Goal: Transaction & Acquisition: Obtain resource

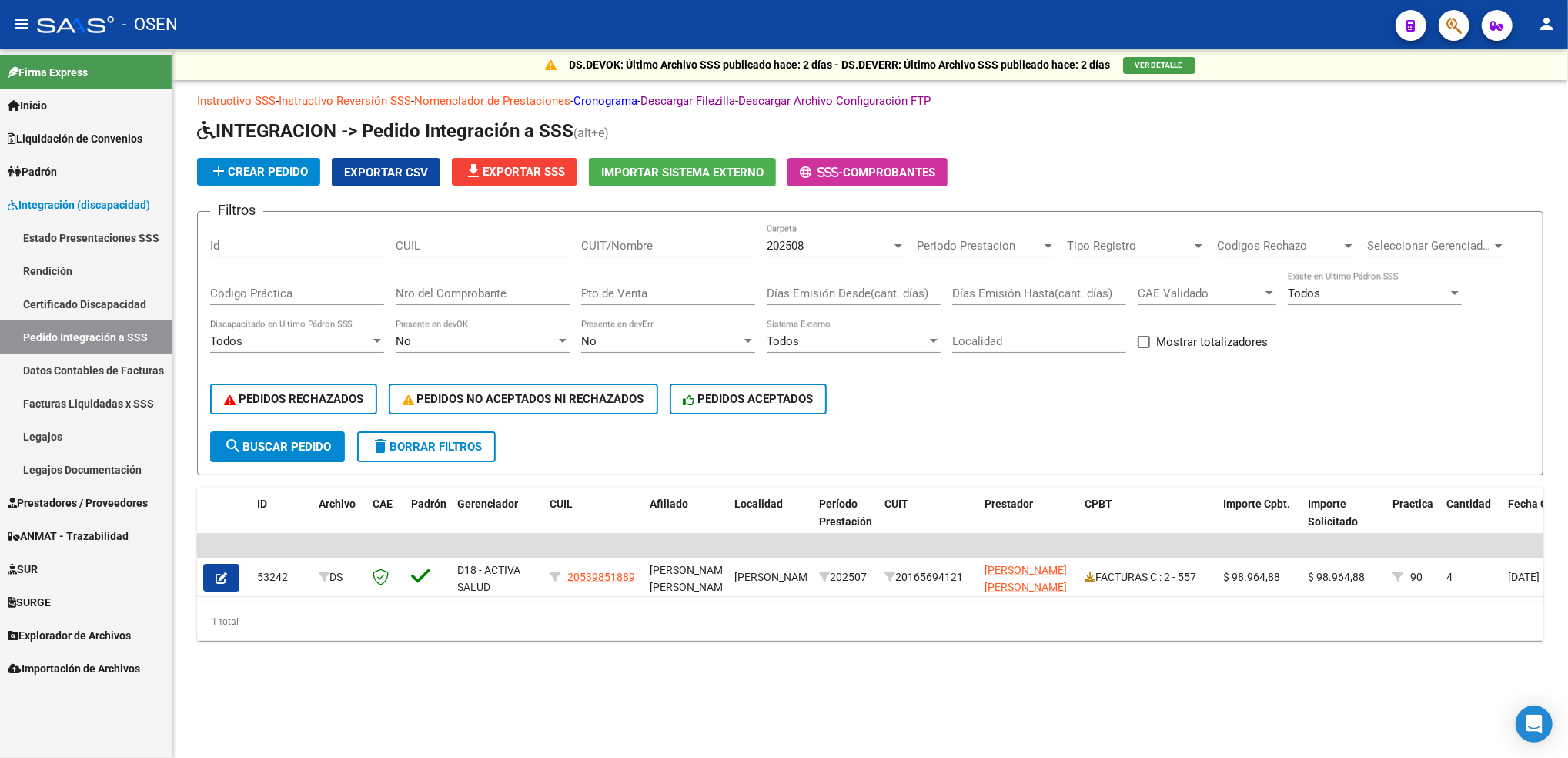
drag, startPoint x: 78, startPoint y: 445, endPoint x: 106, endPoint y: 423, distance: 35.6
click at [77, 445] on link "Legajos" at bounding box center [85, 436] width 172 height 33
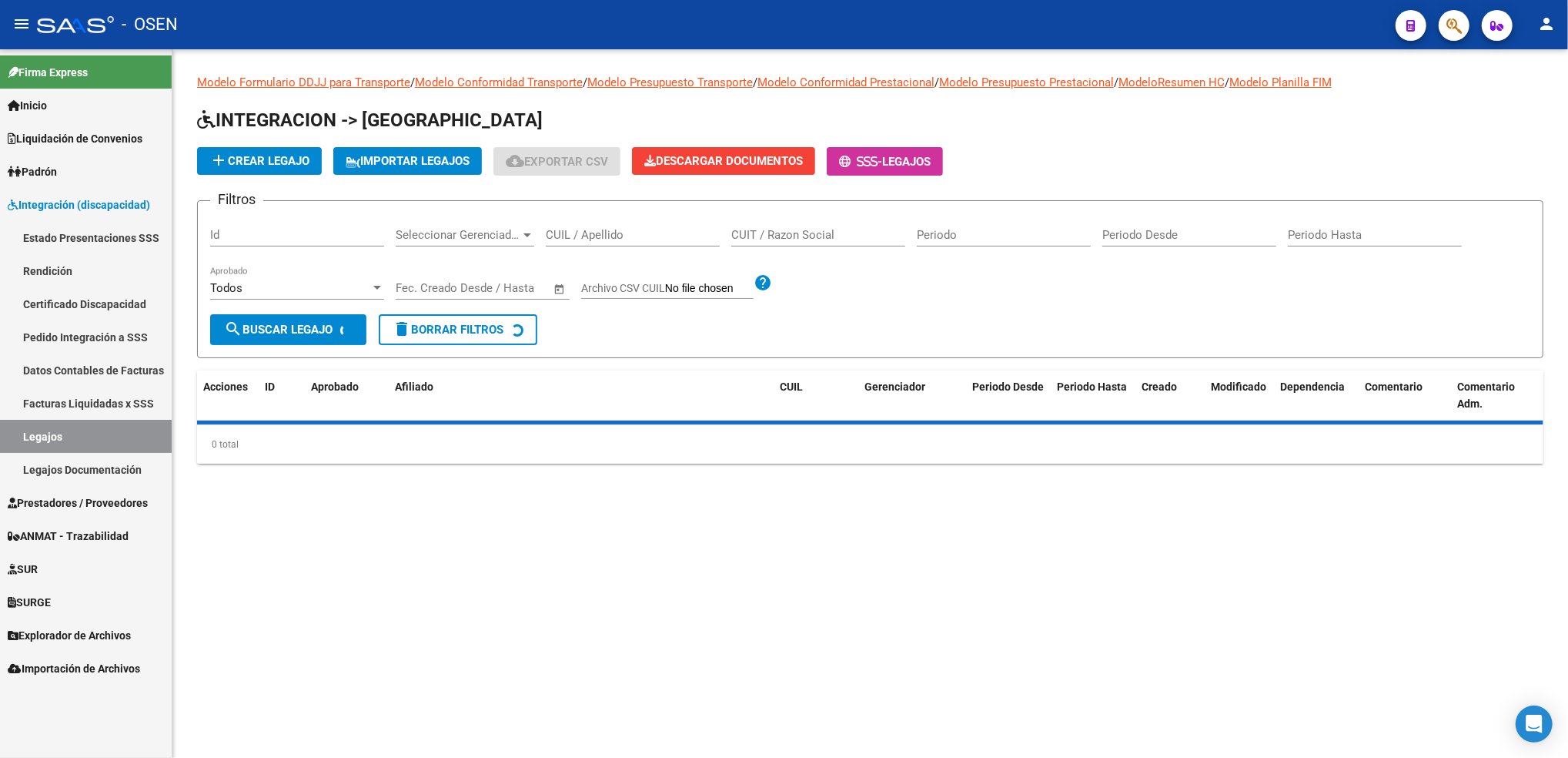
click at [641, 230] on input "CUIL / Apellido" at bounding box center [633, 234] width 174 height 14
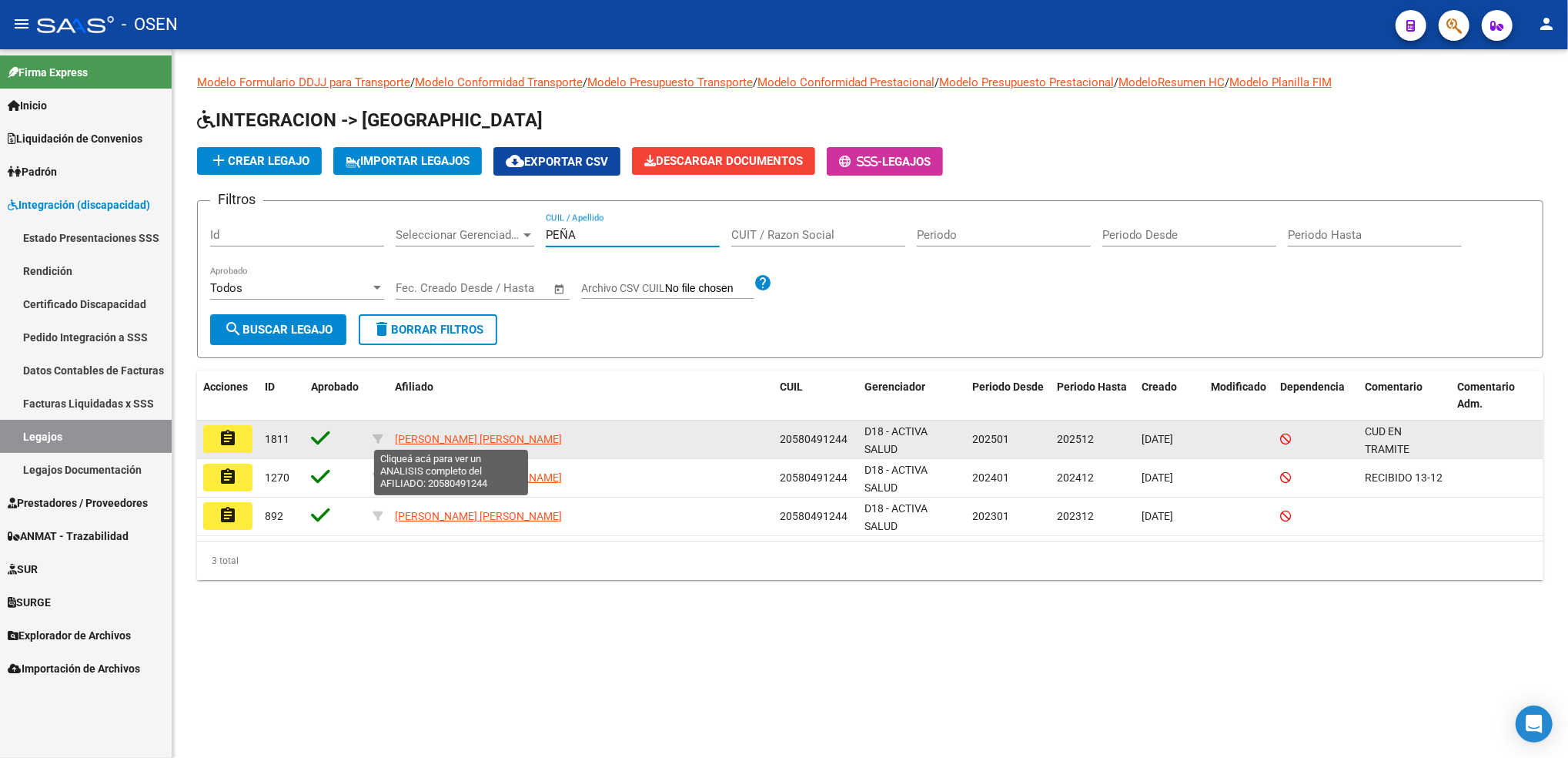
type input "PEÑA"
click at [475, 439] on span "[PERSON_NAME] [PERSON_NAME]" at bounding box center [478, 439] width 167 height 12
type textarea "20580491244"
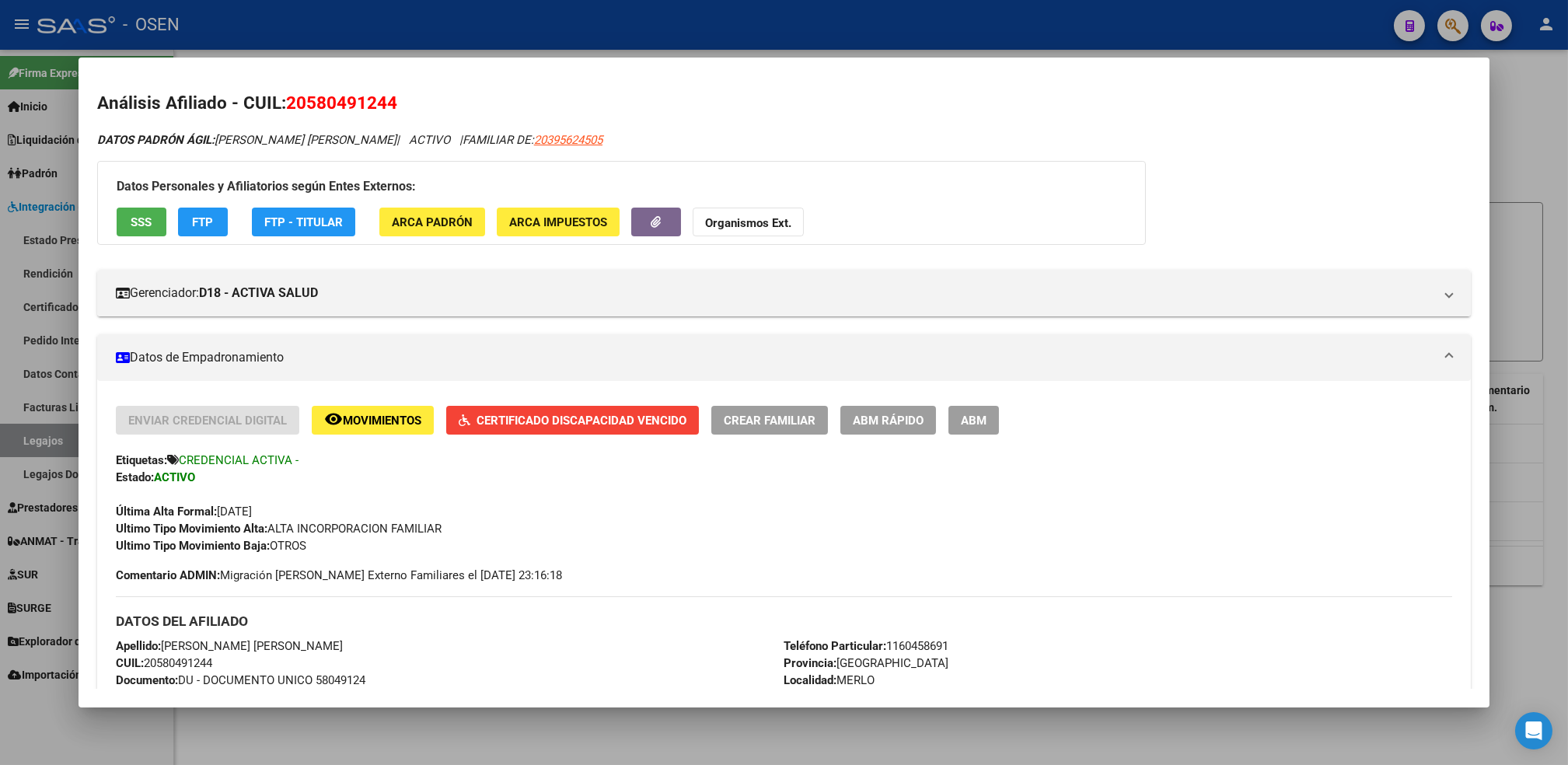
click at [542, 433] on div "Enviar Credencial Digital remove_red_eye Movimientos Certificado Discapacidad V…" at bounding box center [784, 480] width 1336 height 148
click at [544, 430] on button "Certificado Discapacidad Vencido" at bounding box center [573, 420] width 253 height 29
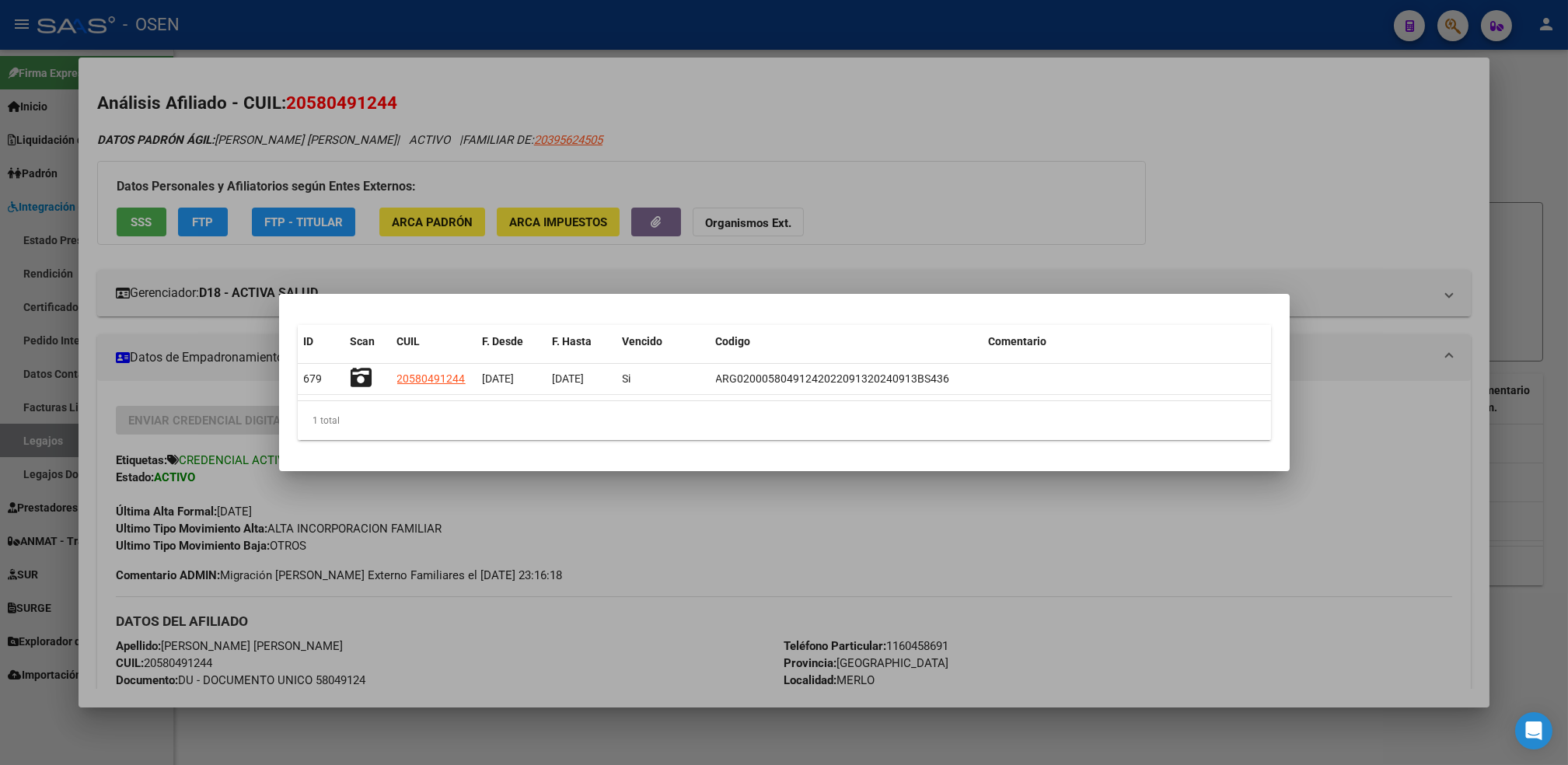
click at [211, 734] on div at bounding box center [784, 382] width 1568 height 765
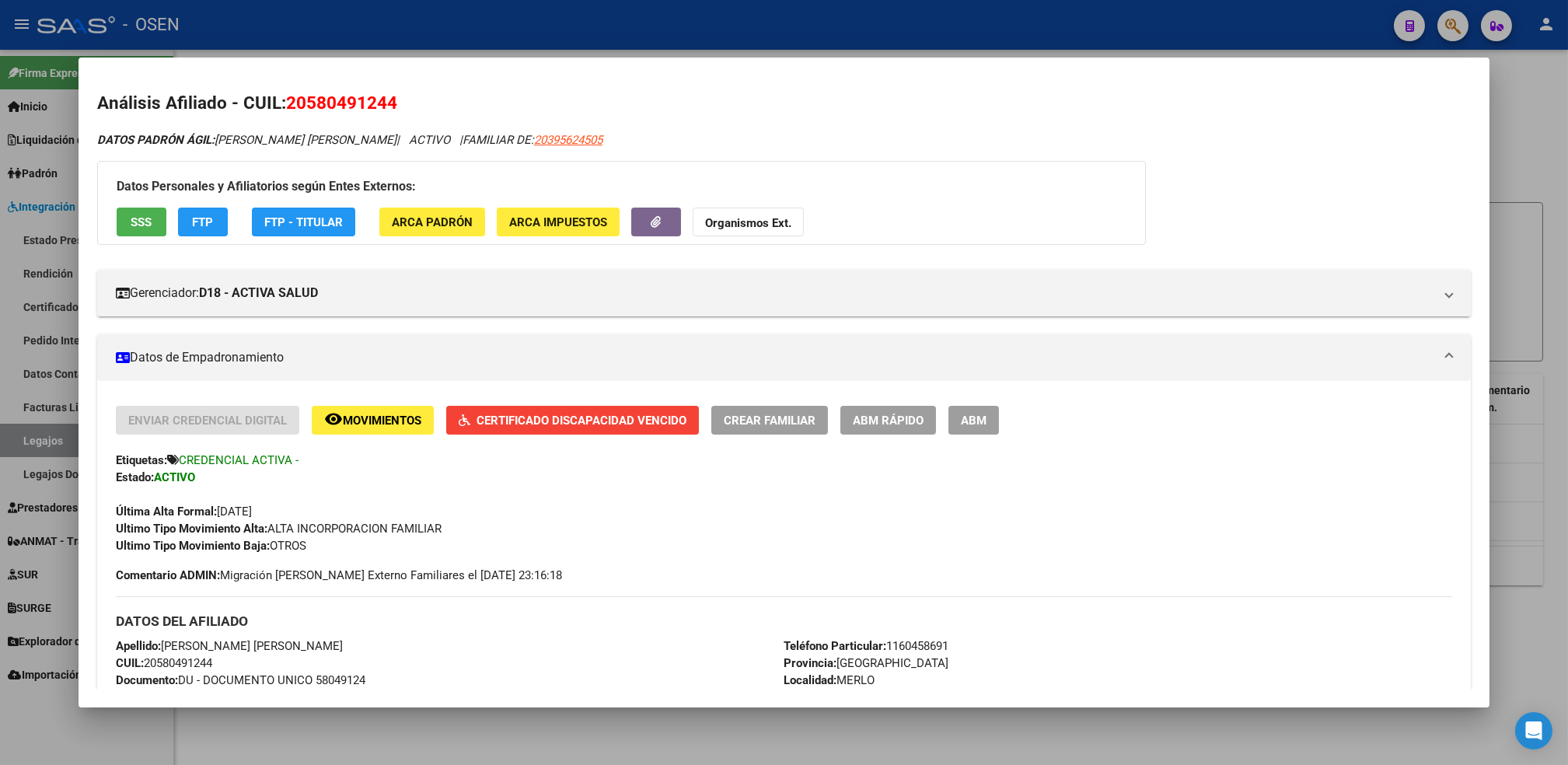
click at [205, 734] on div at bounding box center [784, 382] width 1568 height 765
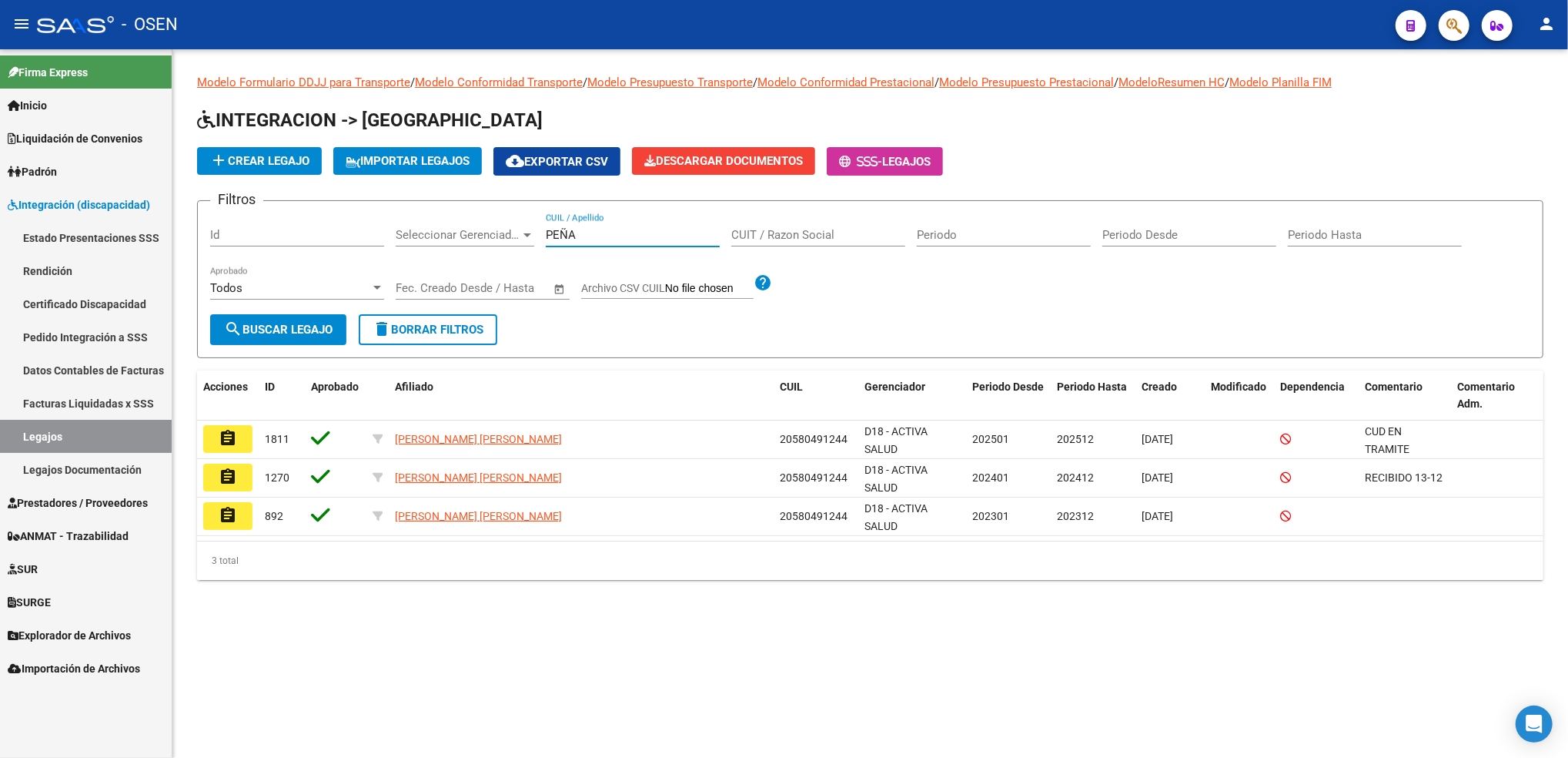
drag, startPoint x: 581, startPoint y: 233, endPoint x: 466, endPoint y: 241, distance: 115.3
click at [466, 241] on div "Filtros Id Seleccionar Gerenciador Seleccionar Gerenciador [PERSON_NAME] CUIL /…" at bounding box center [870, 263] width 1320 height 101
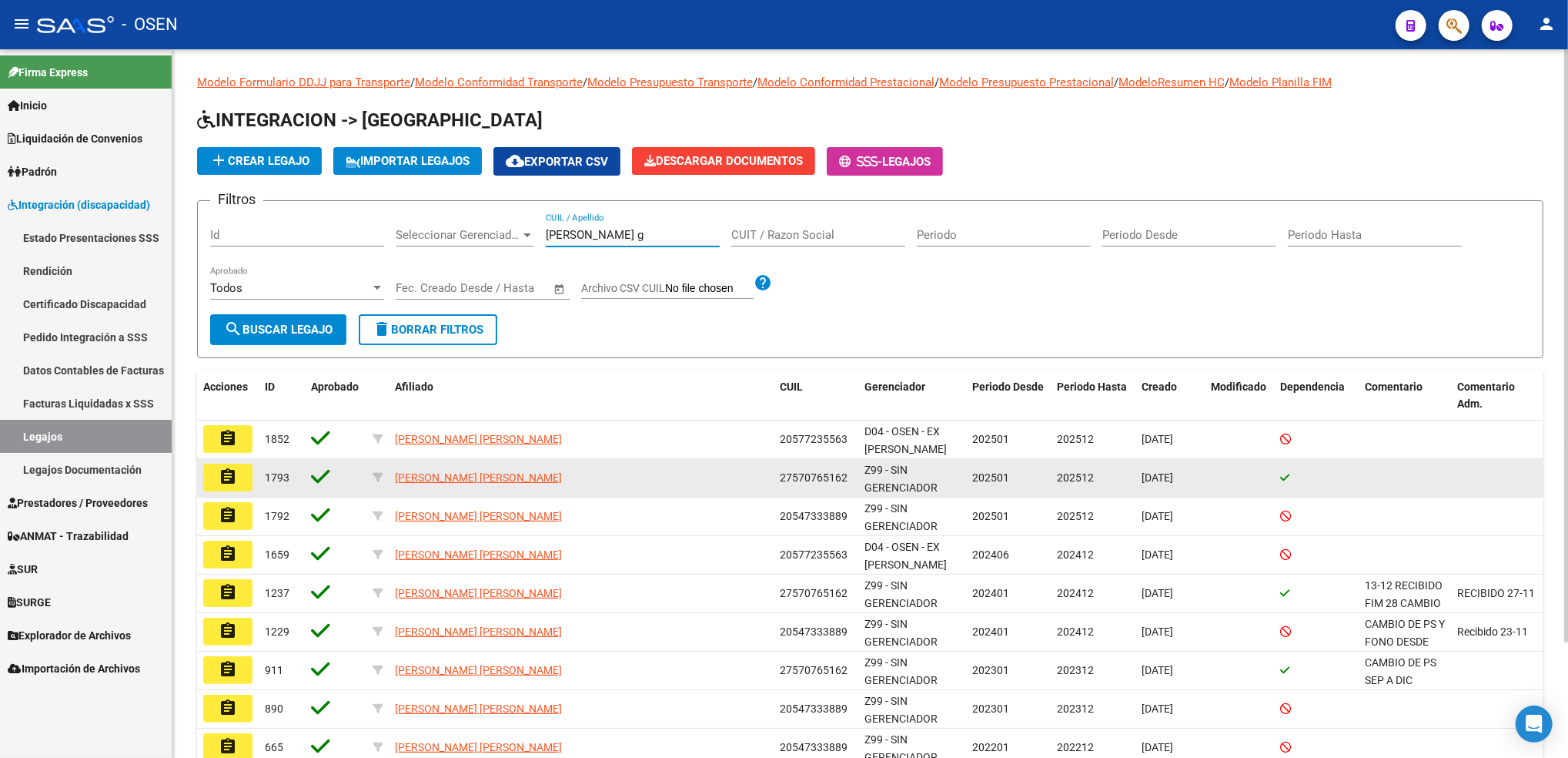
type input "[PERSON_NAME] g"
click at [536, 482] on app-link-go-to "[PERSON_NAME] [PERSON_NAME]" at bounding box center [478, 477] width 167 height 17
click at [532, 471] on span "[PERSON_NAME] [PERSON_NAME]" at bounding box center [478, 476] width 167 height 12
type textarea "27570765162"
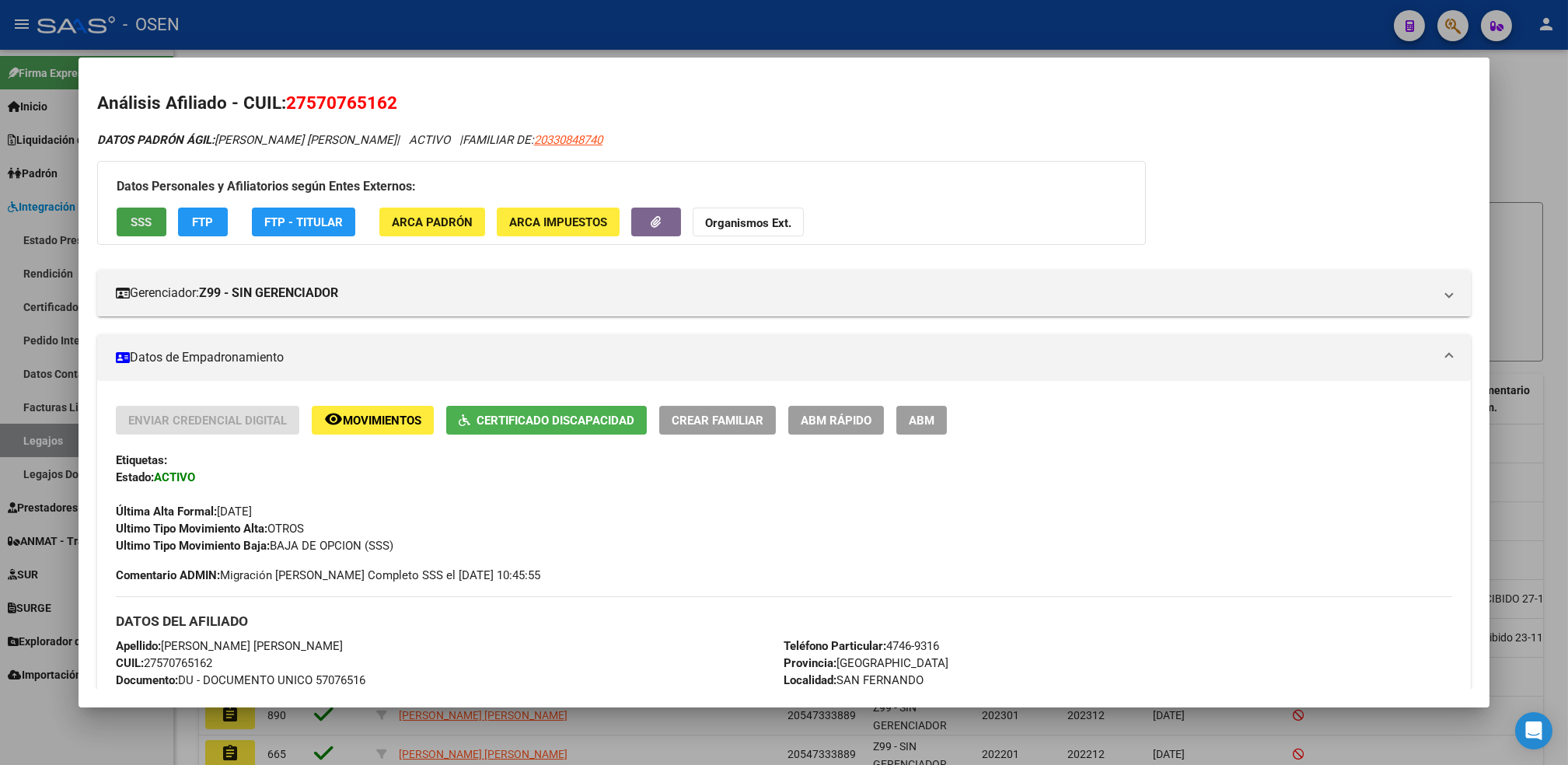
click at [144, 224] on span "SSS" at bounding box center [141, 221] width 21 height 14
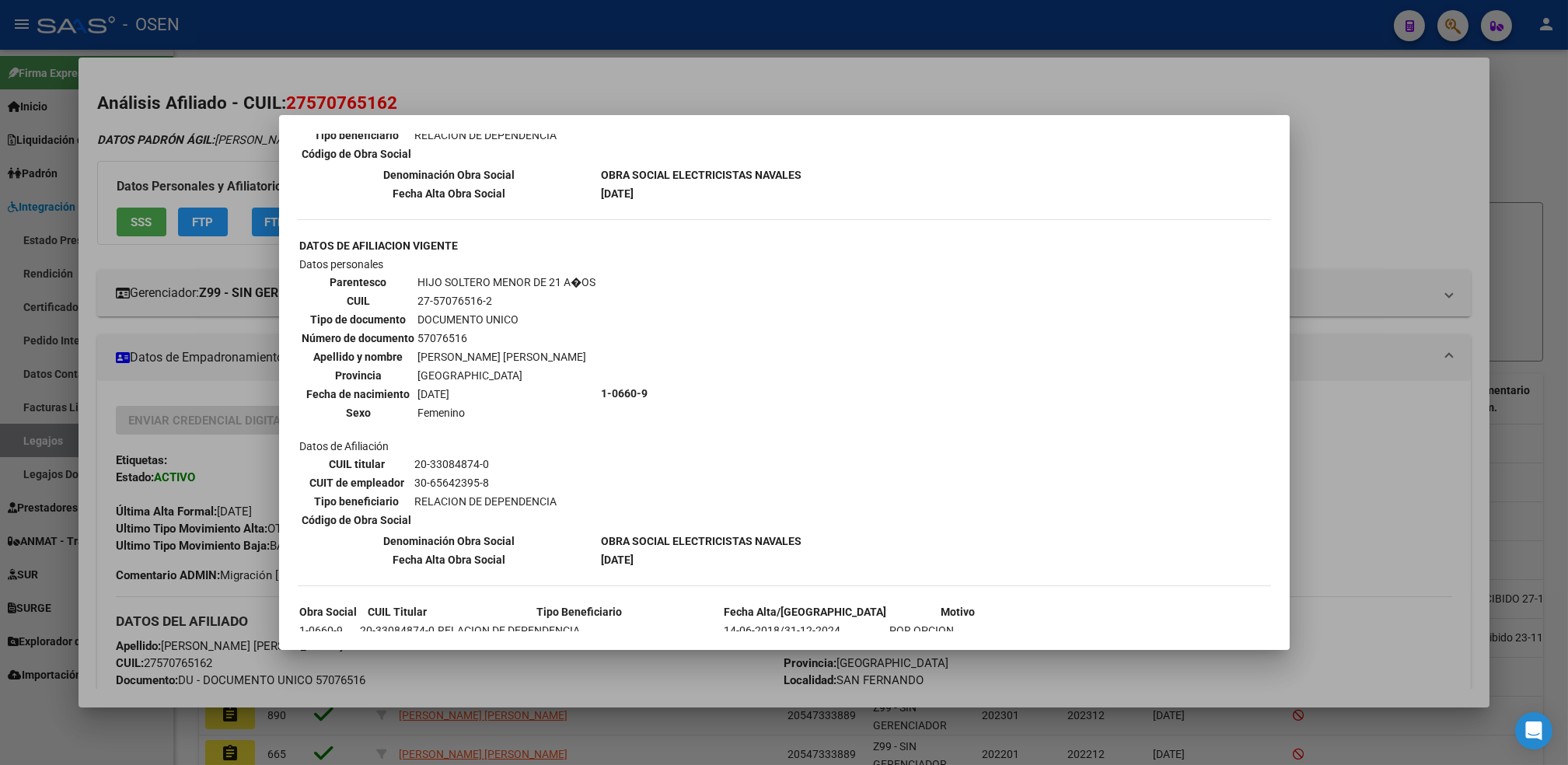
scroll to position [828, 0]
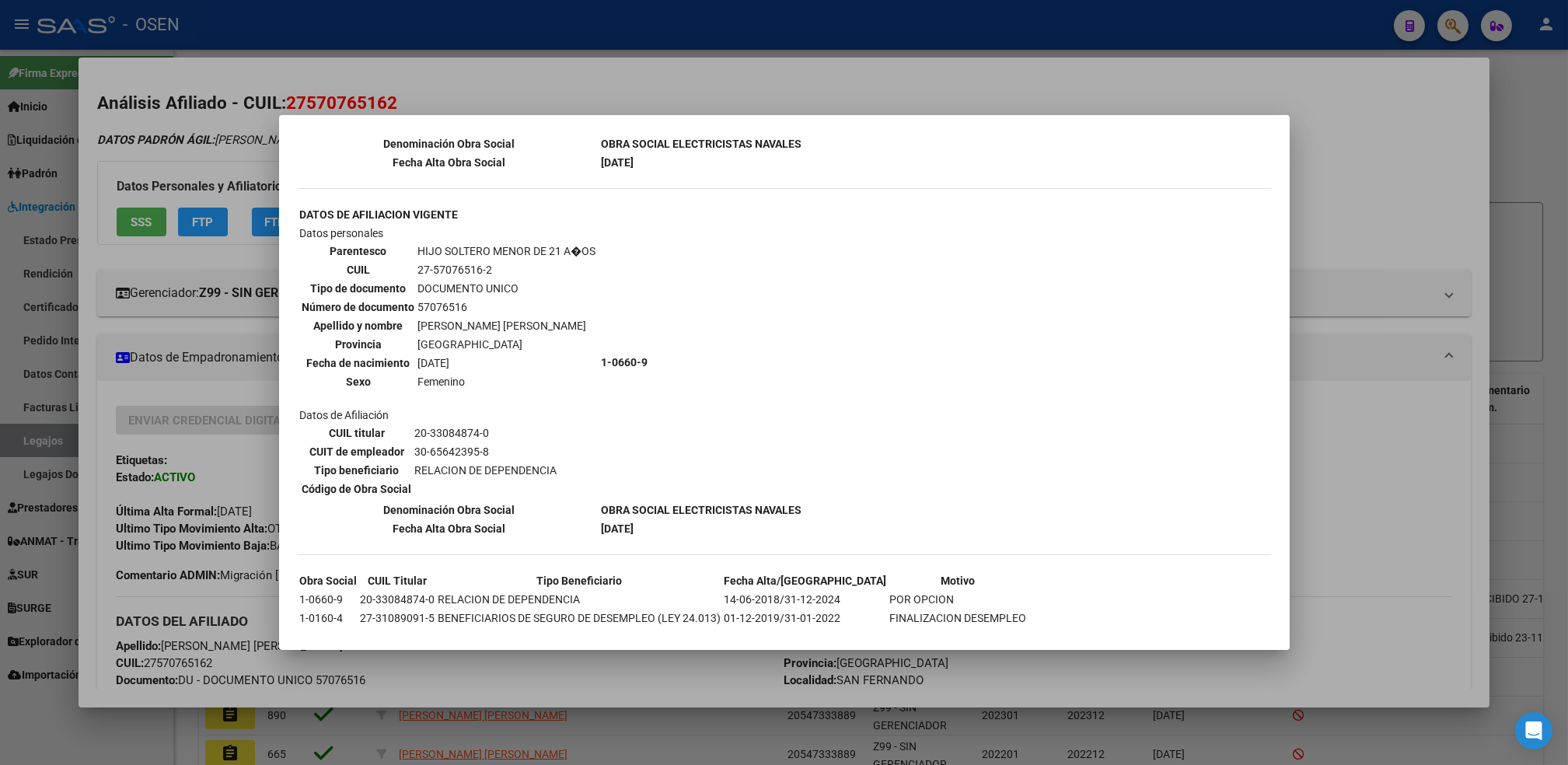
click at [1342, 439] on div at bounding box center [784, 382] width 1568 height 765
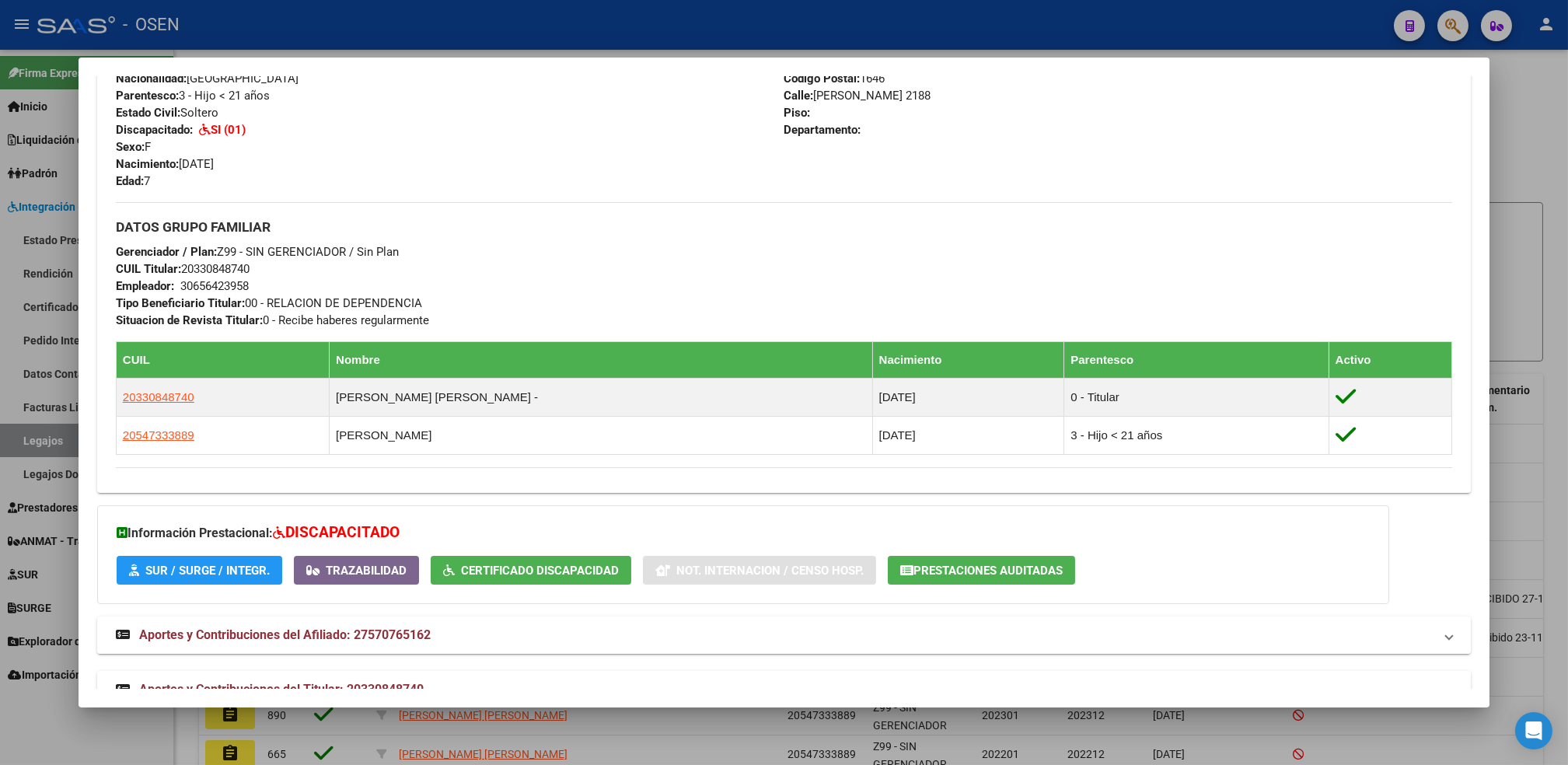
scroll to position [621, 0]
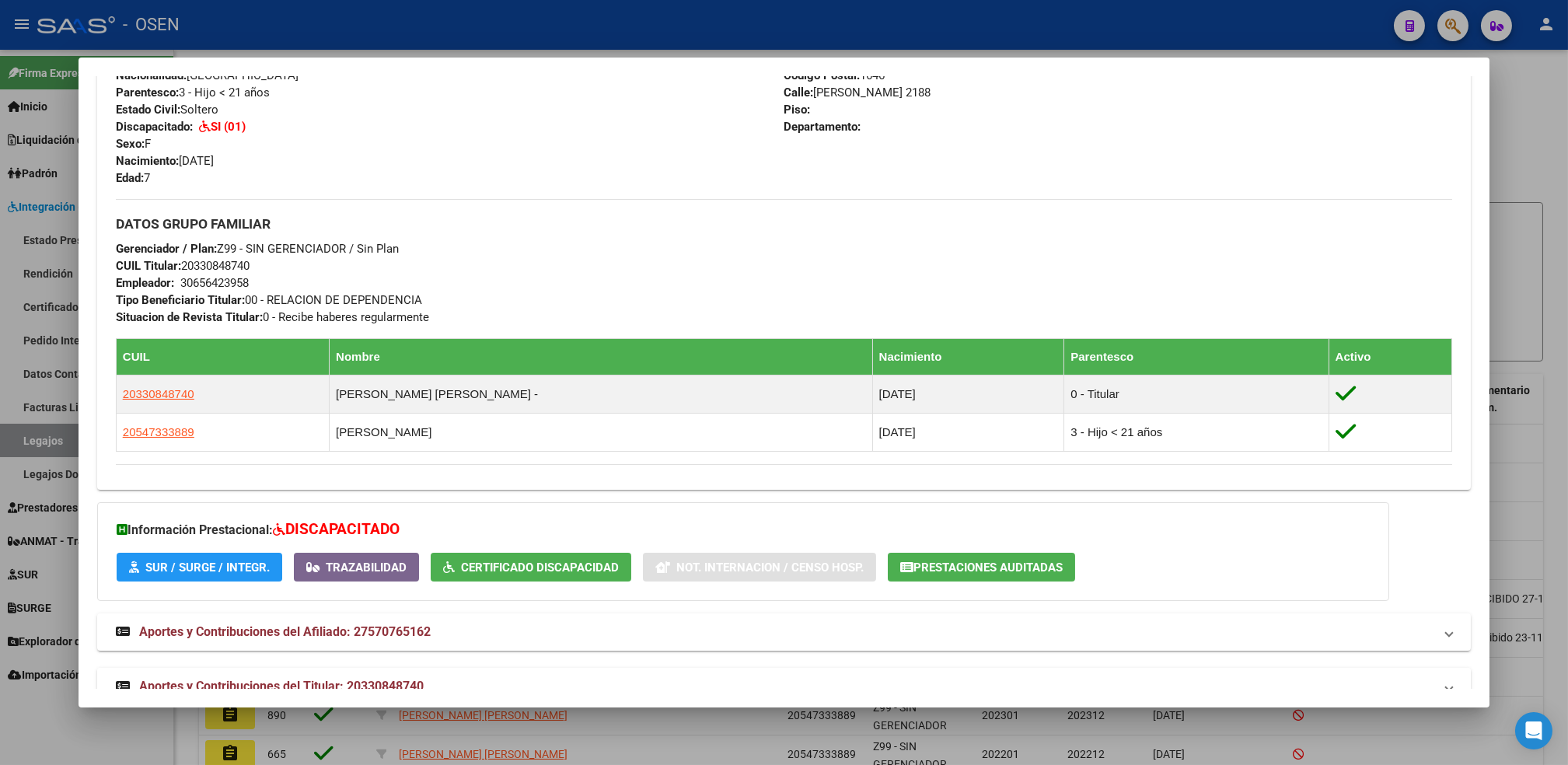
click at [467, 677] on mat-panel-title "Aportes y Contribuciones del Titular: 20330848740" at bounding box center [775, 686] width 1318 height 19
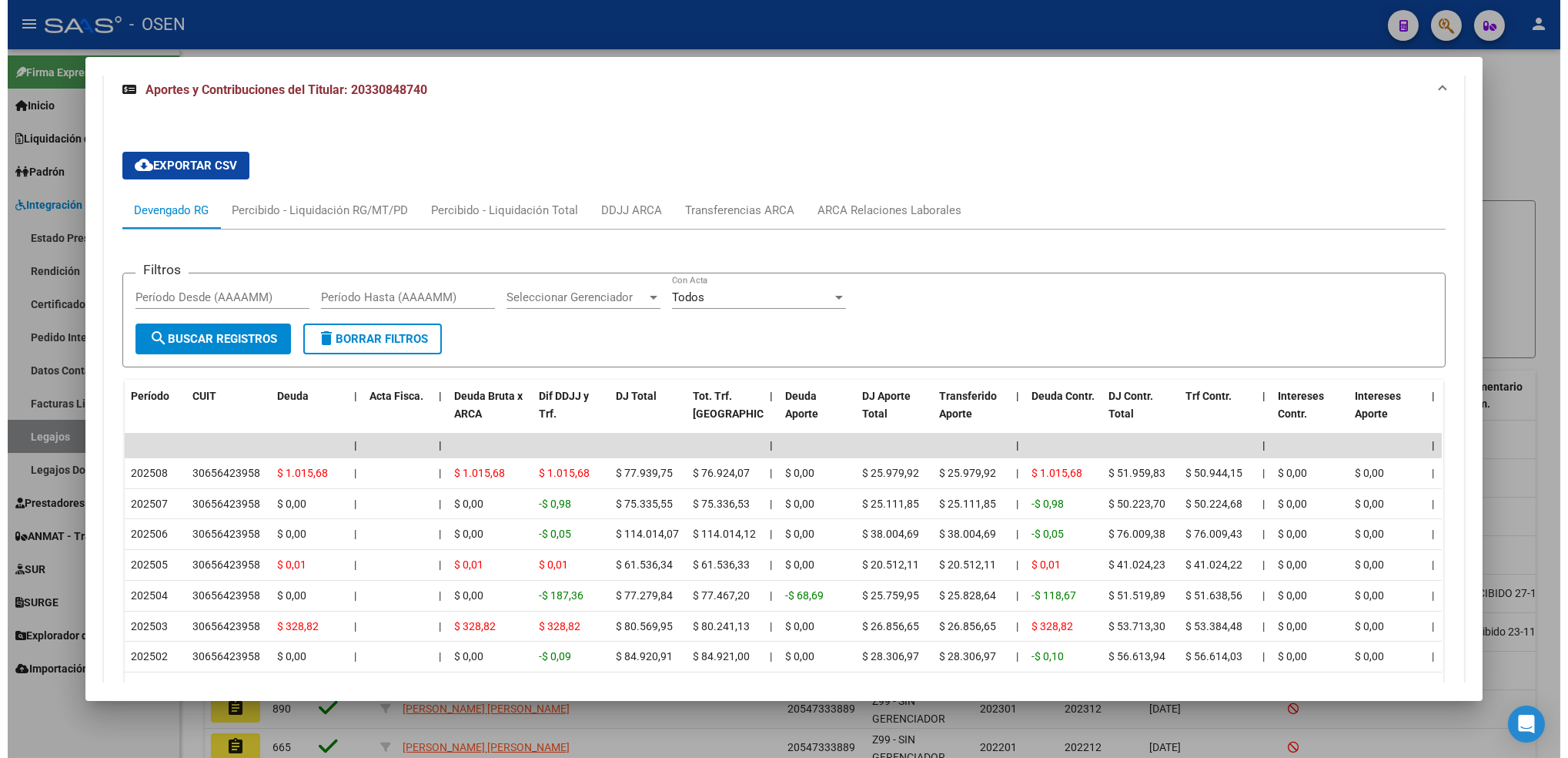
scroll to position [1251, 0]
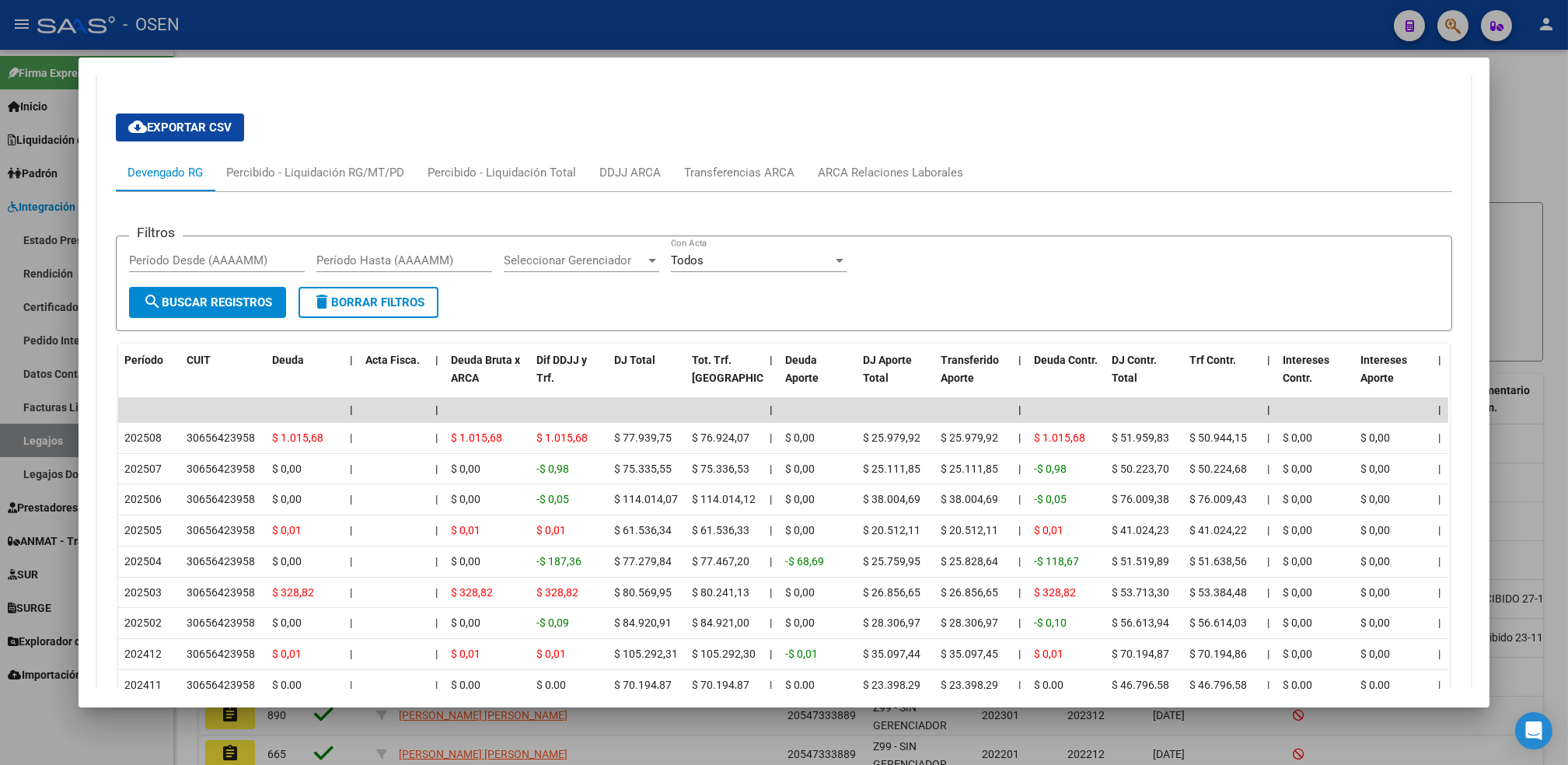
click at [141, 722] on div at bounding box center [784, 382] width 1568 height 765
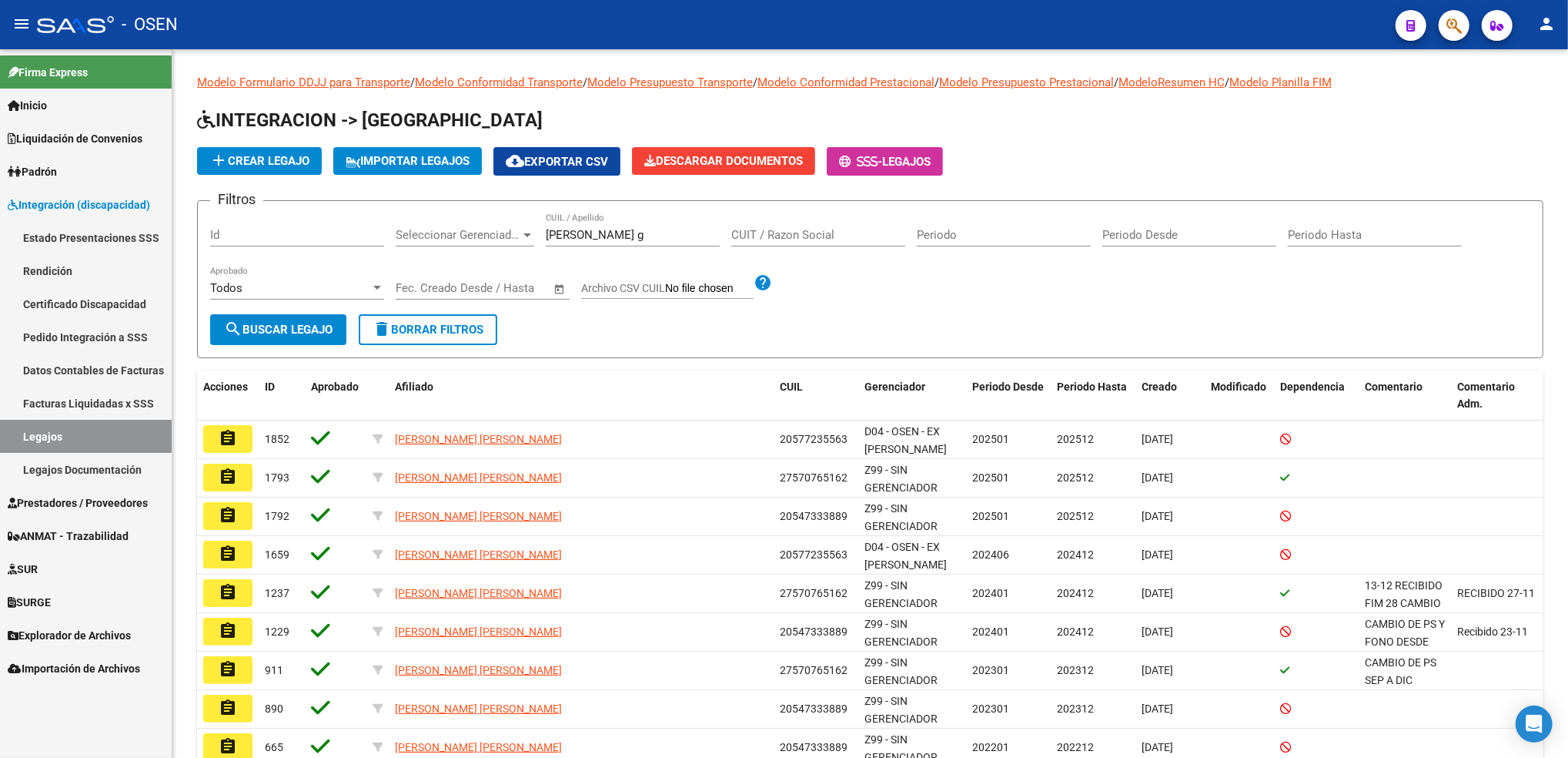
click at [89, 349] on link "Pedido Integración a SSS" at bounding box center [85, 337] width 172 height 33
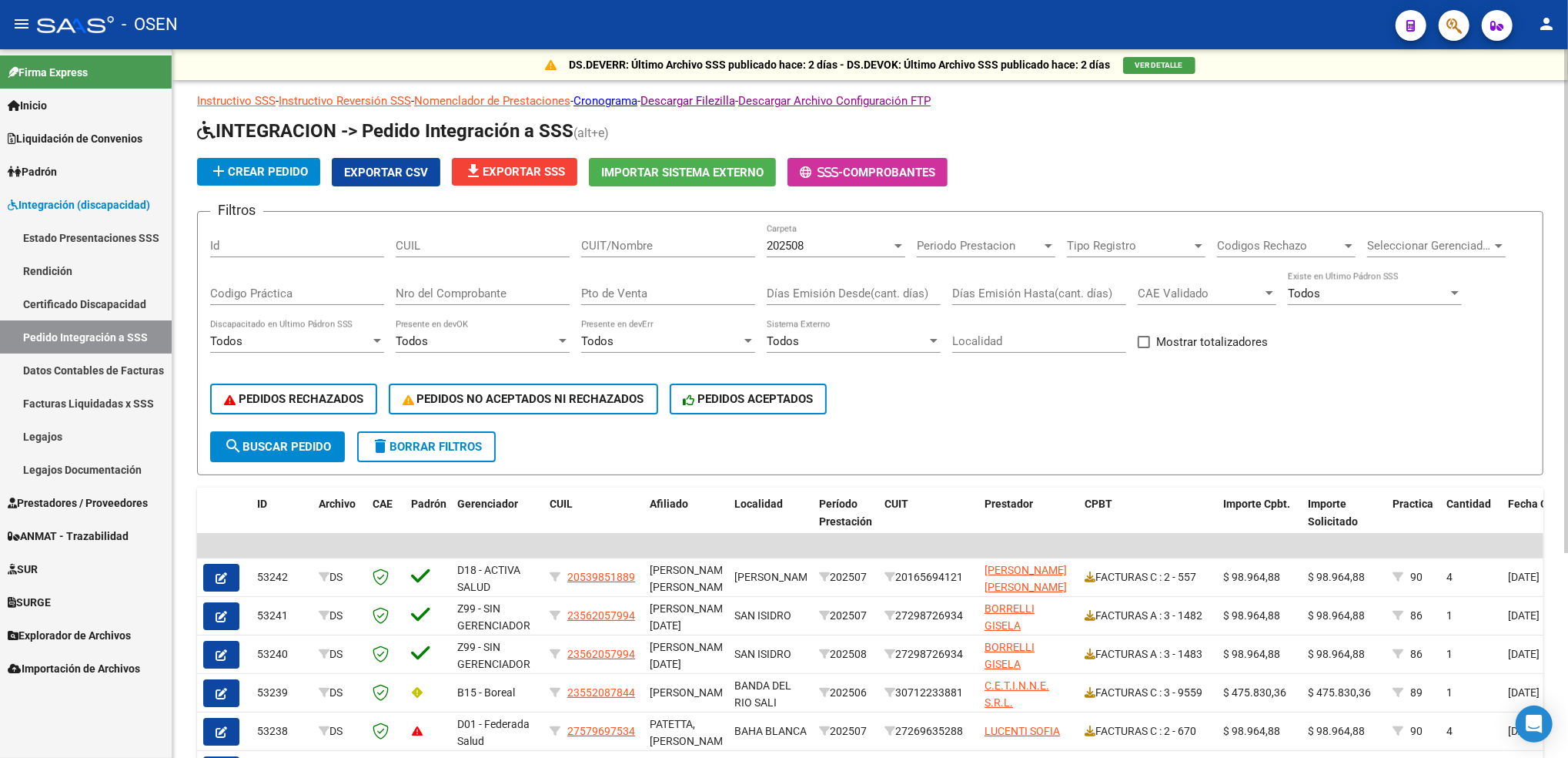
click at [526, 170] on span "file_download Exportar SSS" at bounding box center [515, 172] width 101 height 14
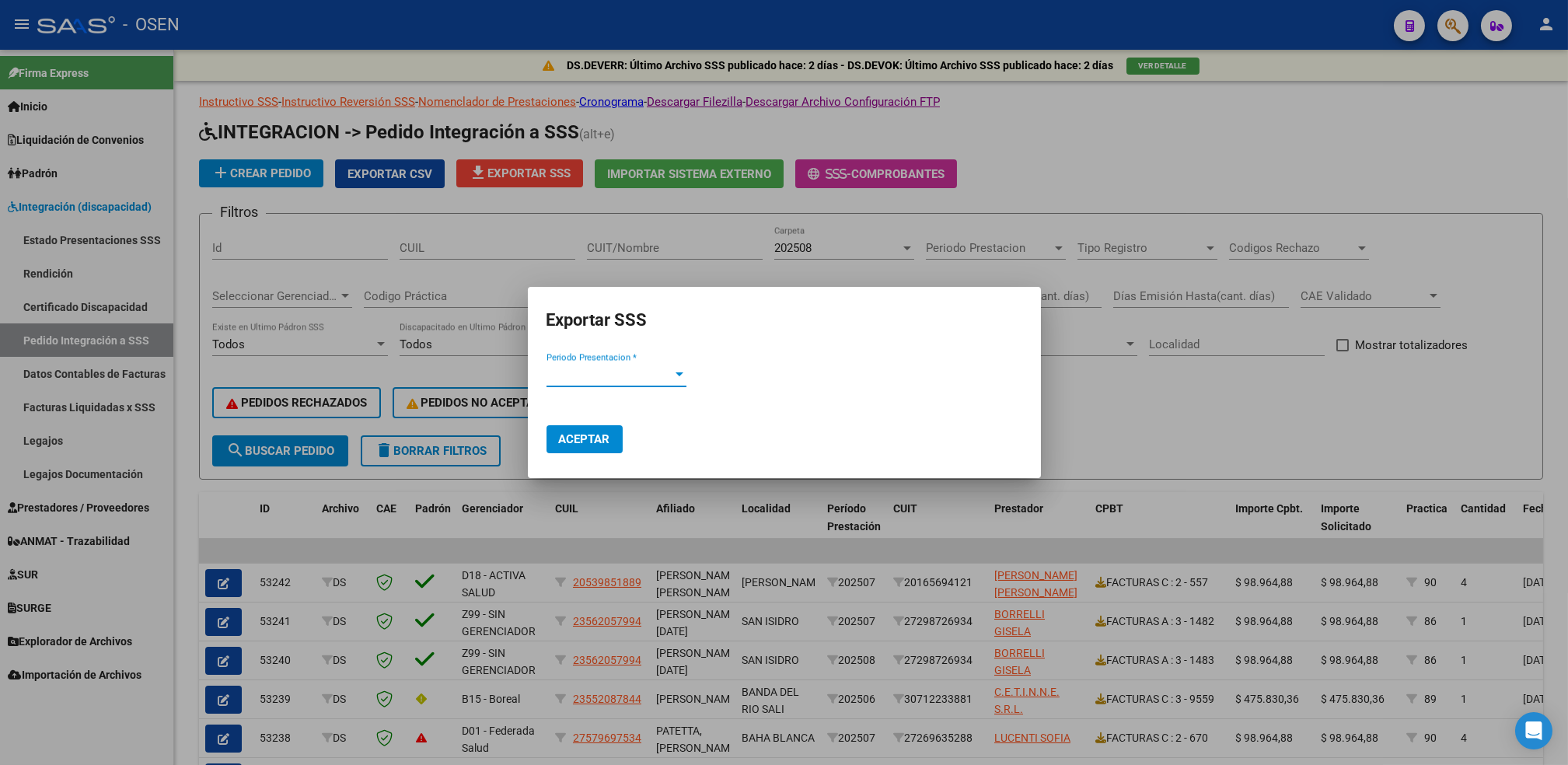
click at [611, 375] on span "Periodo Presentacion *" at bounding box center [610, 374] width 126 height 14
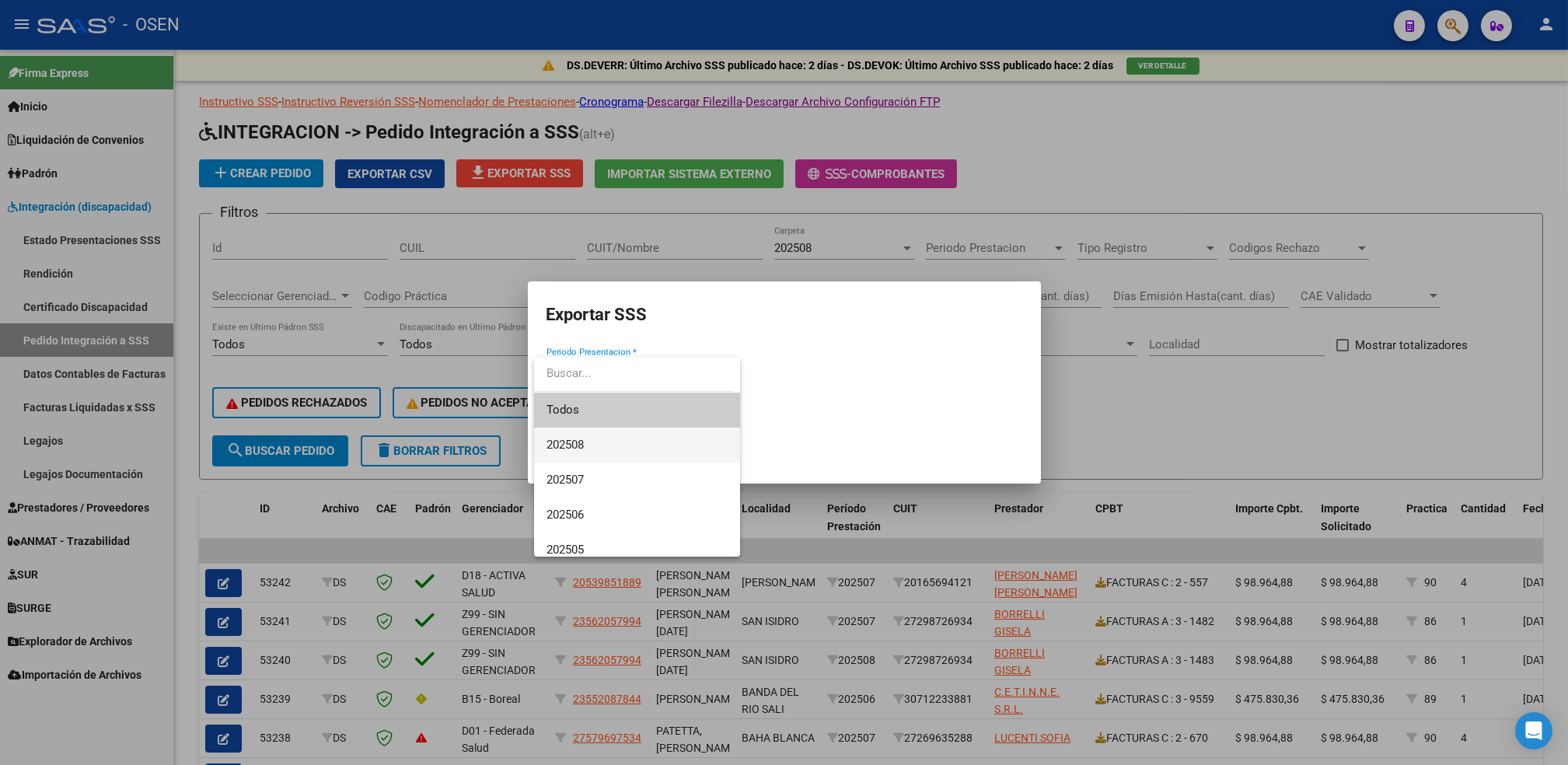
click at [601, 446] on span "202508" at bounding box center [637, 445] width 181 height 35
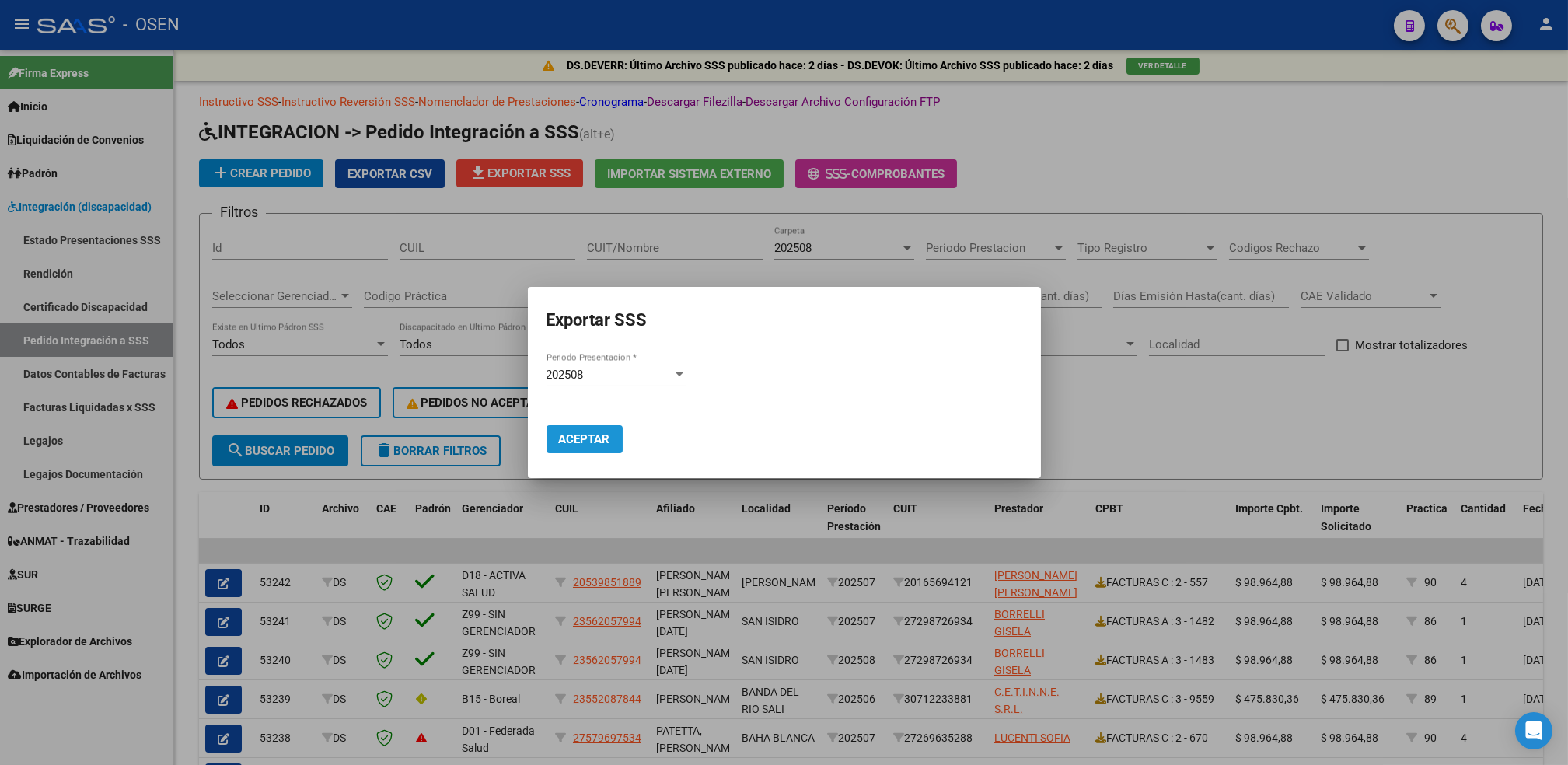
click at [577, 437] on span "Aceptar" at bounding box center [584, 438] width 51 height 14
